Goal: Information Seeking & Learning: Check status

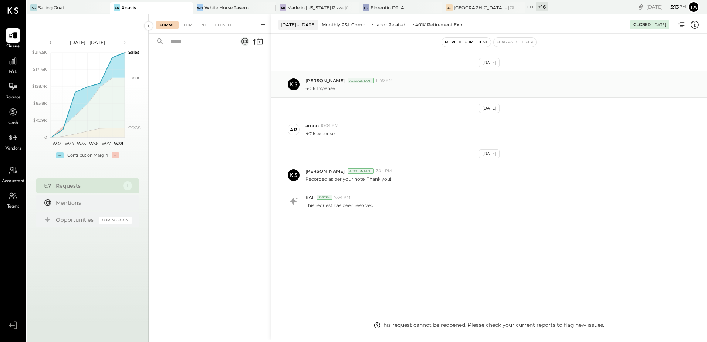
click at [323, 90] on p "401k Expense" at bounding box center [320, 88] width 30 height 6
click at [415, 168] on div "Harshil Mehta Accountant 7:04 PM" at bounding box center [502, 171] width 395 height 6
click at [381, 82] on span "11:40 PM" at bounding box center [384, 81] width 17 height 6
click at [222, 27] on div "Closed" at bounding box center [222, 24] width 23 height 7
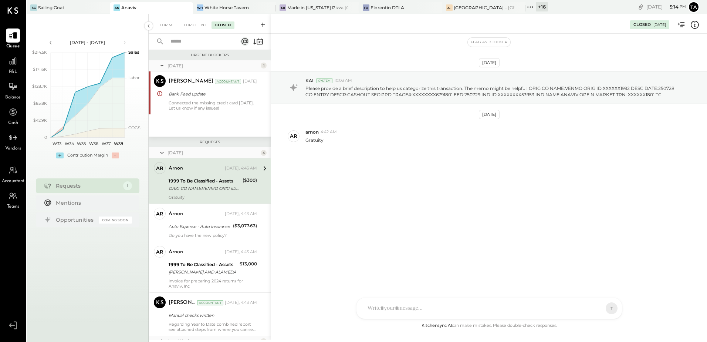
click at [201, 44] on input "text" at bounding box center [199, 41] width 67 height 12
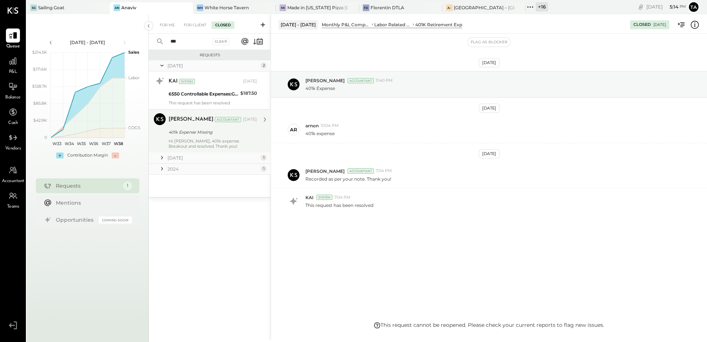
type input "***"
click at [196, 142] on div "Hi Michelle, 401k expense Breakout and resolved. Thank you!" at bounding box center [213, 143] width 88 height 10
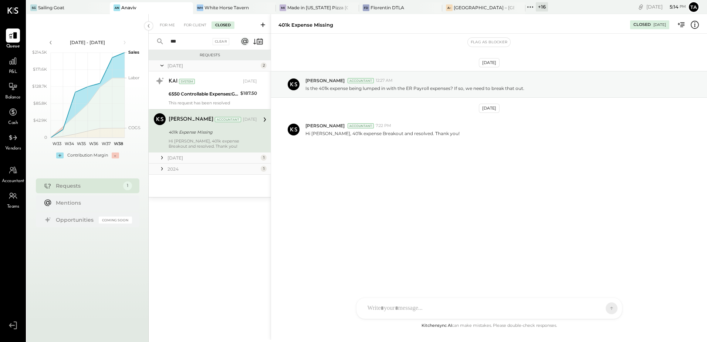
click at [163, 156] on icon at bounding box center [161, 157] width 7 height 7
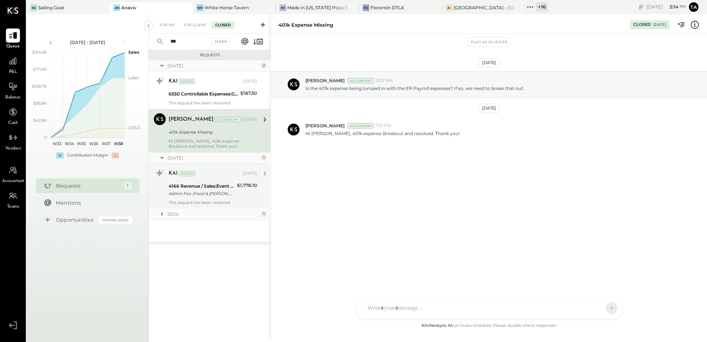
click at [213, 197] on div "Admin Fee (Food & Bev Only)" at bounding box center [202, 193] width 66 height 7
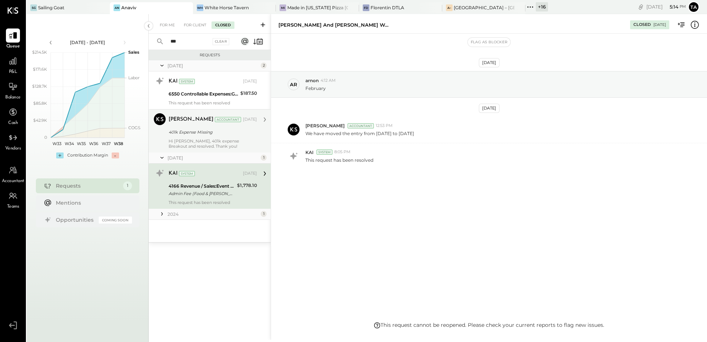
click at [162, 214] on icon at bounding box center [161, 213] width 7 height 7
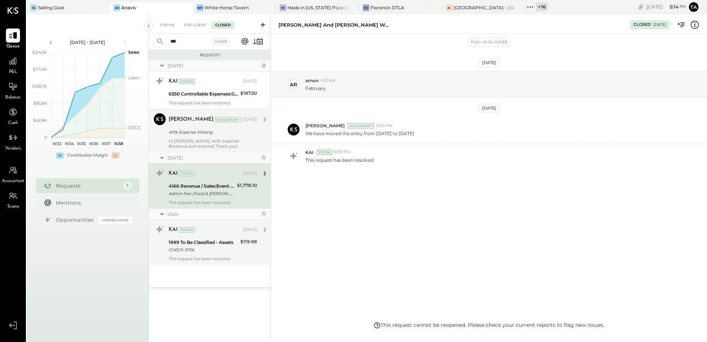
click at [209, 249] on div "CHECK 5706" at bounding box center [203, 249] width 69 height 7
